Goal: Use online tool/utility: Utilize a website feature to perform a specific function

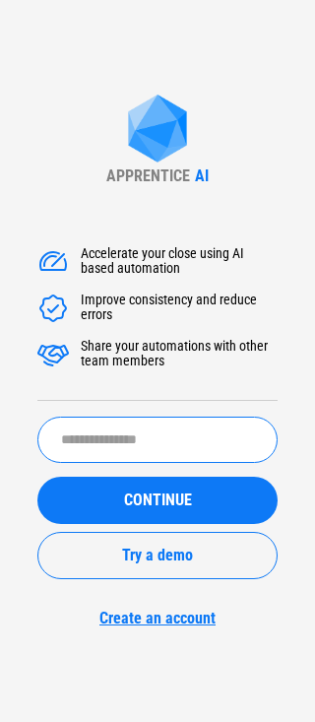
click at [145, 446] on input "text" at bounding box center [157, 440] width 240 height 46
type input "******"
click at [37, 477] on button "CONTINUE" at bounding box center [157, 500] width 240 height 47
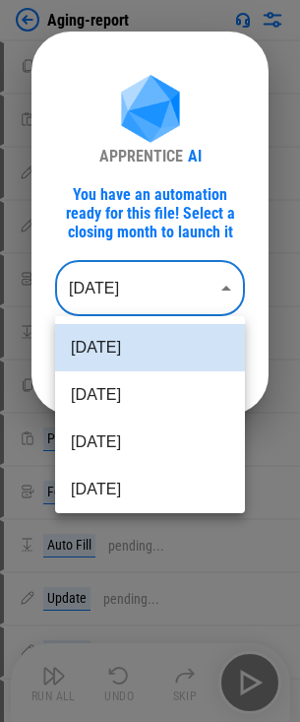
click at [203, 279] on body "Aging-report Copy pending... Paste Formats pending... Update pending... Update …" at bounding box center [150, 361] width 300 height 722
click at [155, 383] on li "[DATE]" at bounding box center [150, 394] width 190 height 47
type input "********"
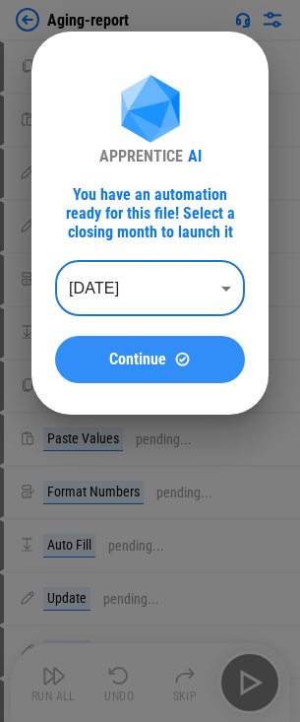
click at [181, 363] on img at bounding box center [182, 359] width 17 height 17
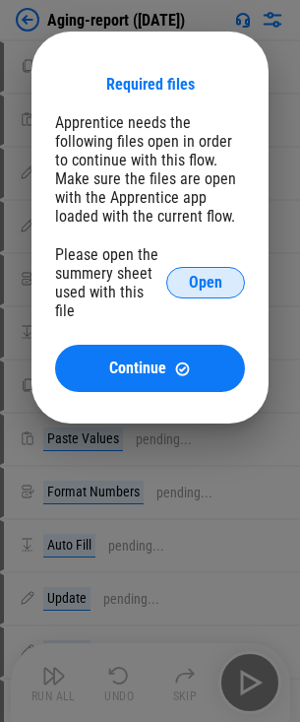
click at [221, 275] on span "Open" at bounding box center [205, 283] width 33 height 16
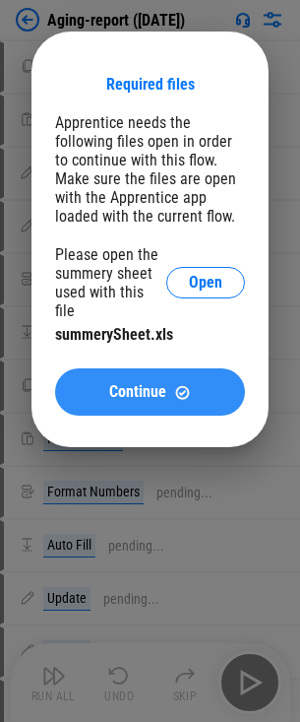
click at [185, 368] on button "Continue" at bounding box center [150, 391] width 190 height 47
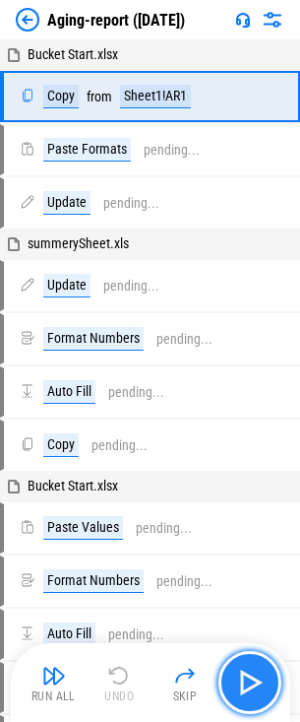
click at [249, 681] on img "button" at bounding box center [250, 683] width 32 height 32
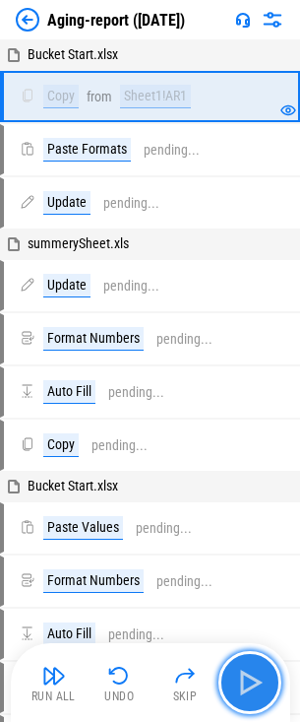
click at [249, 684] on img "button" at bounding box center [250, 683] width 32 height 32
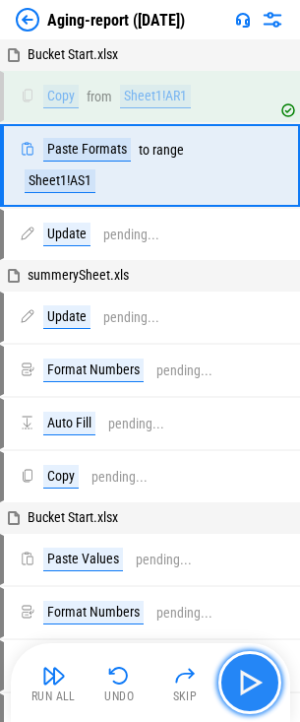
click at [249, 684] on img "button" at bounding box center [250, 683] width 32 height 32
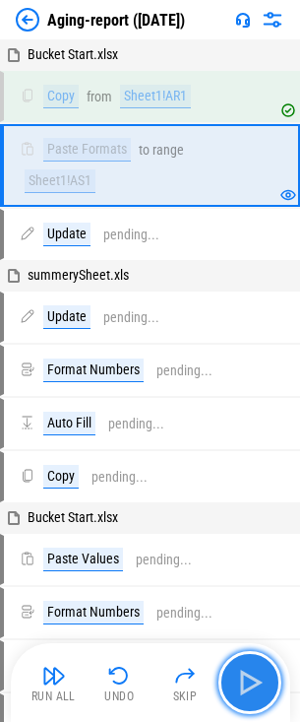
click at [249, 684] on img "button" at bounding box center [250, 683] width 32 height 32
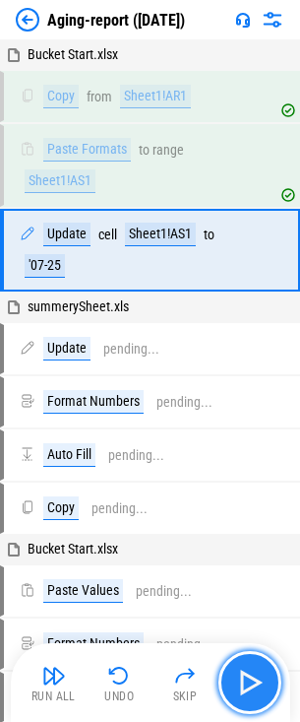
click at [250, 685] on img "button" at bounding box center [250, 683] width 32 height 32
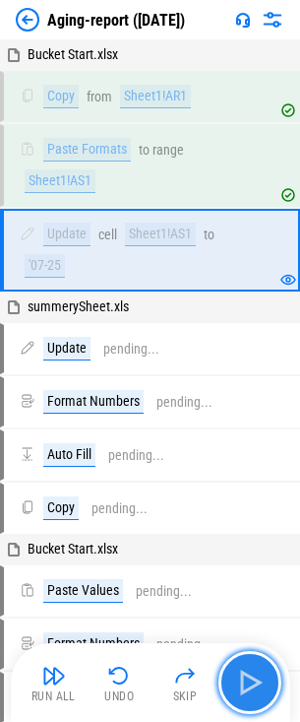
click at [250, 685] on img "button" at bounding box center [250, 683] width 32 height 32
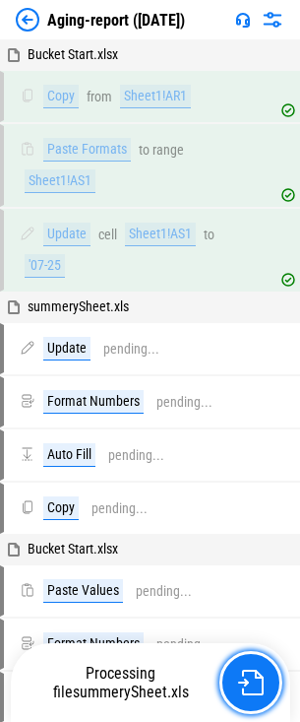
click at [250, 685] on img "button" at bounding box center [251, 683] width 26 height 26
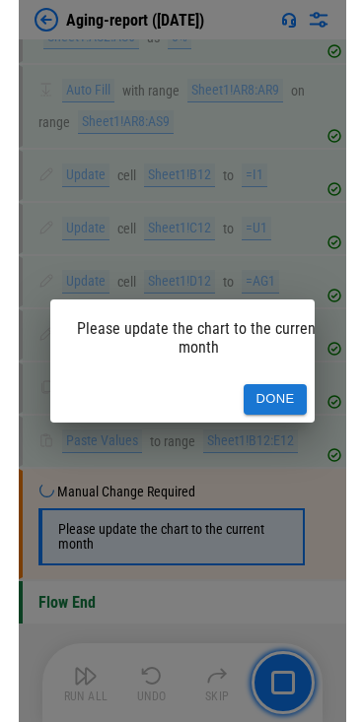
scroll to position [750, 0]
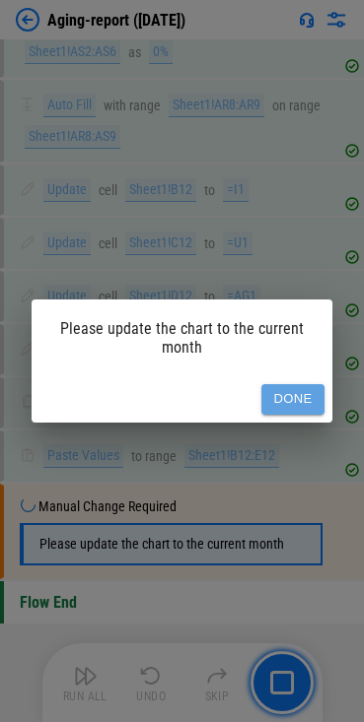
click at [285, 394] on button "Done" at bounding box center [292, 399] width 63 height 31
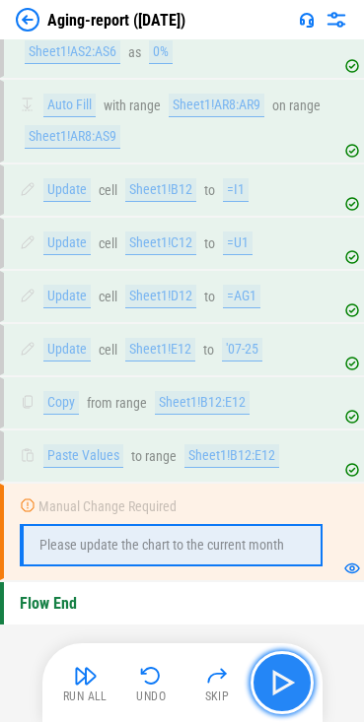
click at [284, 694] on img "button" at bounding box center [282, 683] width 32 height 32
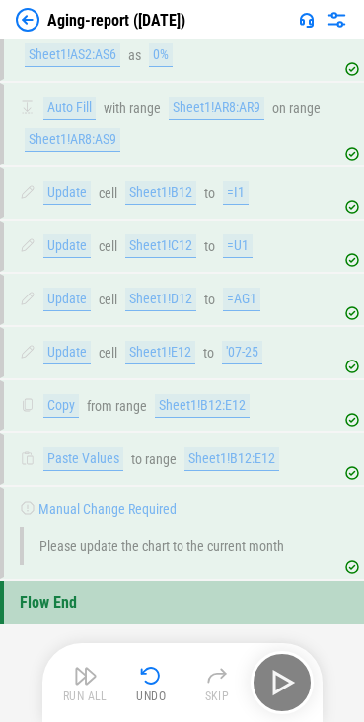
scroll to position [747, 0]
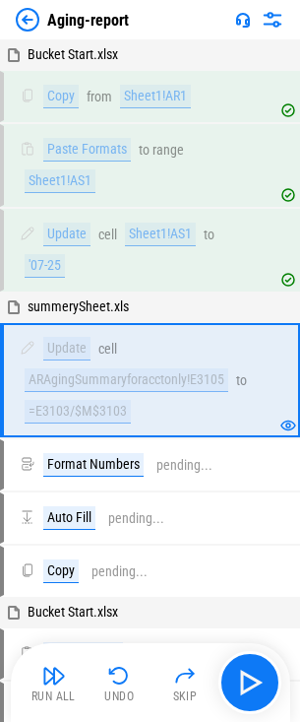
click at [74, 665] on button "Run All" at bounding box center [54, 682] width 63 height 47
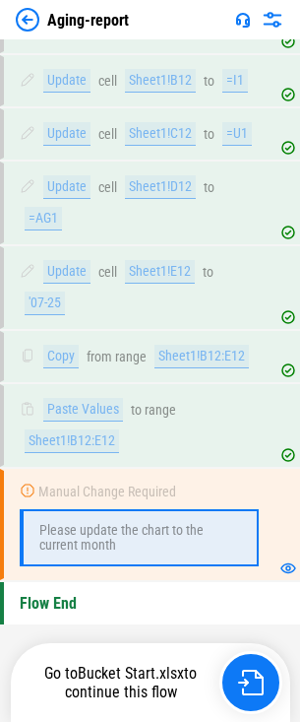
scroll to position [1005, 0]
